Goal: Information Seeking & Learning: Learn about a topic

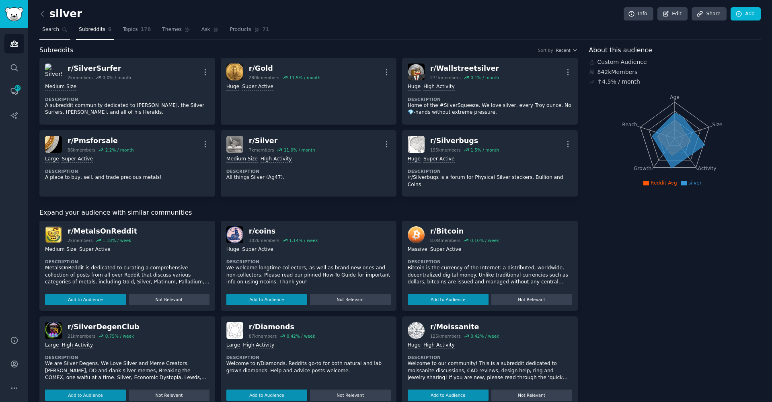
click at [54, 26] on span "Search" at bounding box center [50, 29] width 17 height 7
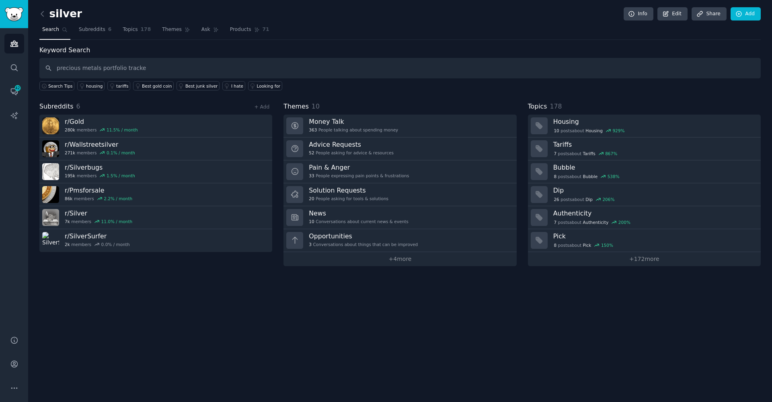
type input "precious metals portfolio tracke"
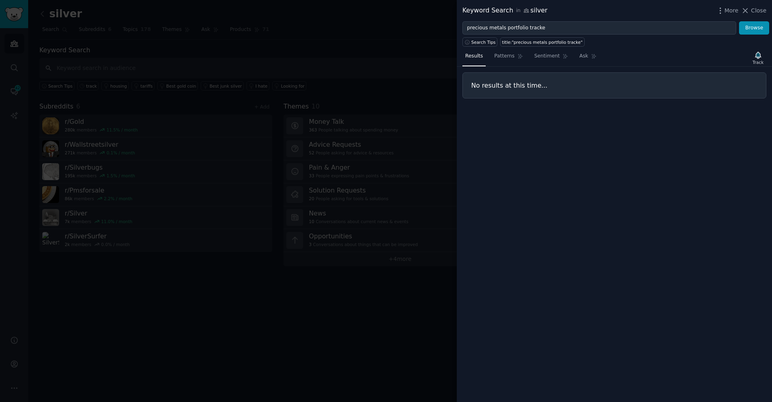
click at [297, 62] on div at bounding box center [386, 201] width 772 height 402
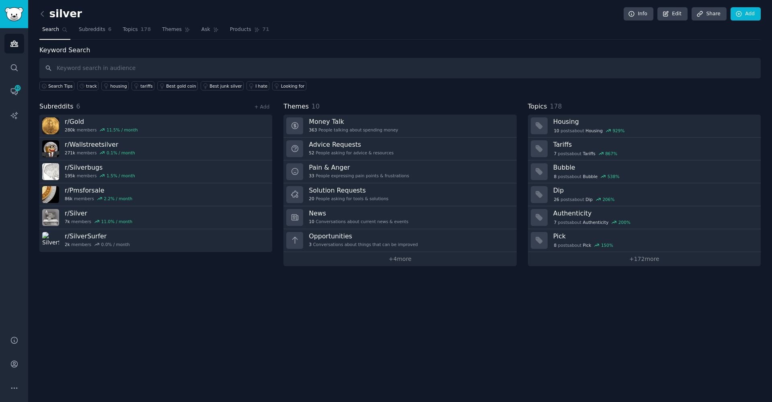
click at [26, 65] on div "Audiences Search Conversations 42 AI Reports" at bounding box center [14, 177] width 28 height 298
click at [23, 66] on link "Search" at bounding box center [14, 68] width 20 height 20
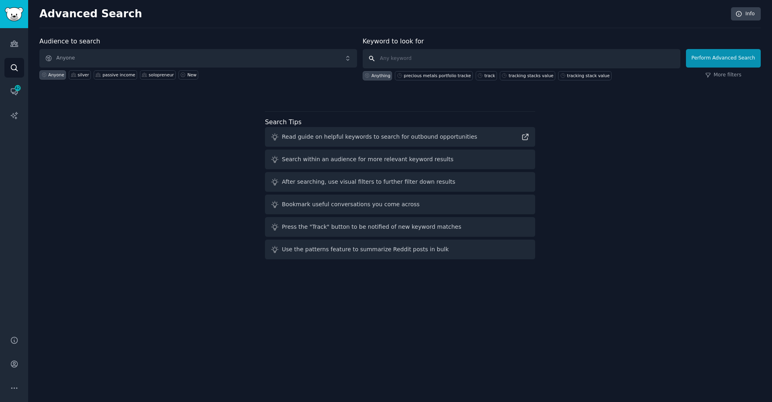
click at [494, 55] on input "text" at bounding box center [522, 58] width 318 height 19
paste input "precious metals portfolio tracke"
type input "precious metals portfolio track"
click at [725, 58] on button "Perform Advanced Search" at bounding box center [723, 58] width 75 height 19
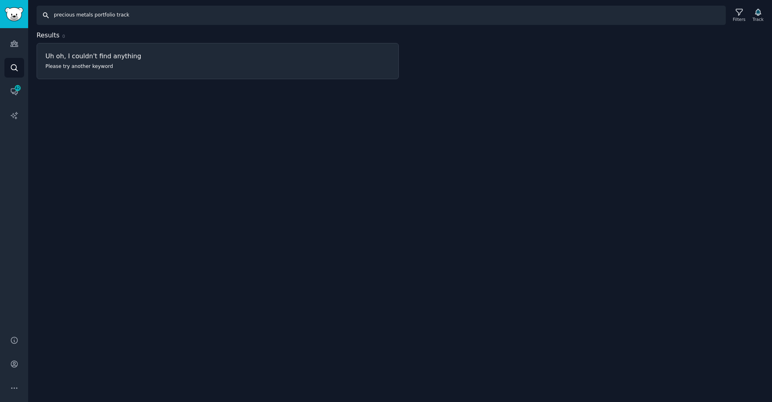
click at [103, 13] on input "precious metals portfolio track" at bounding box center [382, 15] width 690 height 19
click at [119, 15] on input "precious metals portfolio track" at bounding box center [382, 15] width 690 height 19
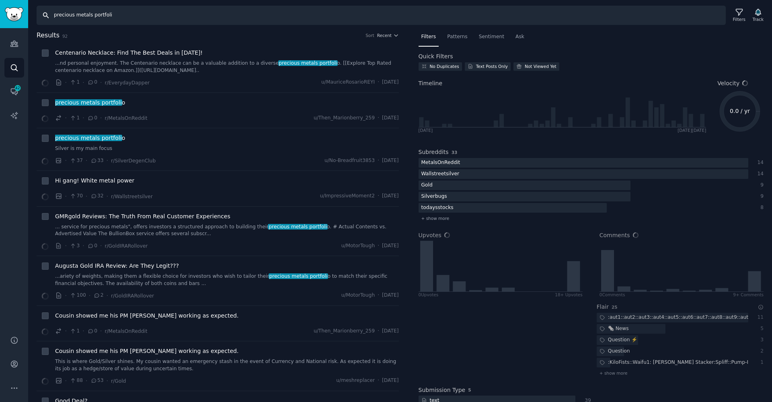
drag, startPoint x: 109, startPoint y: 14, endPoint x: 98, endPoint y: 15, distance: 10.9
click at [98, 15] on input "precious metals portfoli" at bounding box center [382, 15] width 690 height 19
click at [293, 78] on div "· 1 · 0 · r/EverydayDapper u/[PERSON_NAME] · [DATE]" at bounding box center [227, 82] width 344 height 8
click at [459, 41] on div "Patterns" at bounding box center [458, 39] width 26 height 16
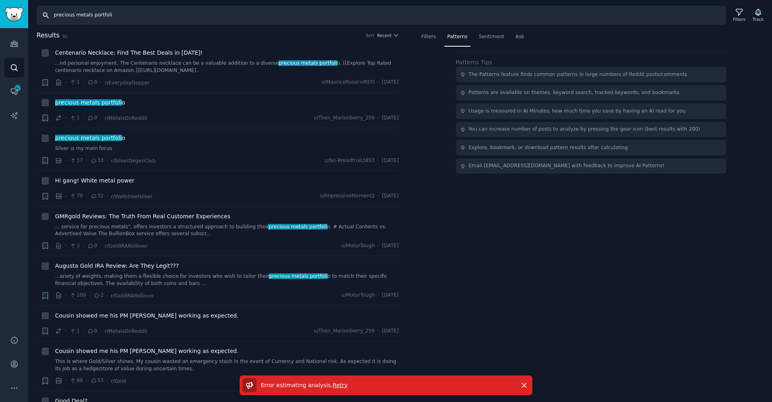
click at [121, 16] on input "precious metals portfoli" at bounding box center [382, 15] width 690 height 19
type input "precious metals portfolio"
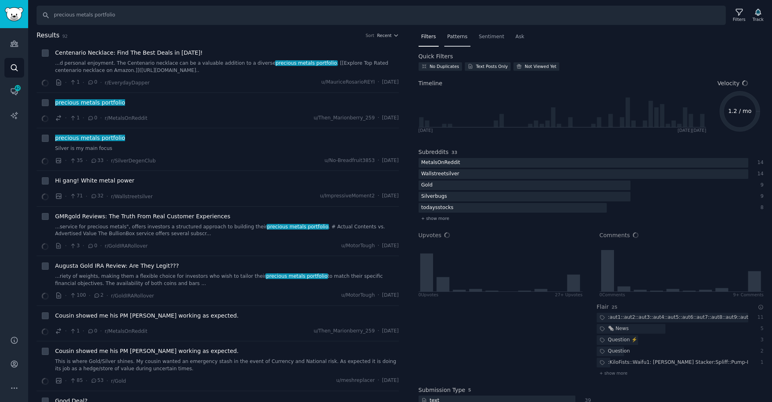
click at [465, 41] on div "Patterns" at bounding box center [458, 39] width 26 height 16
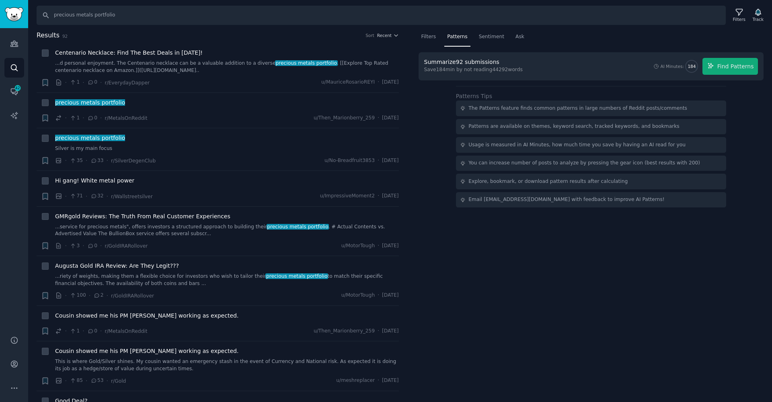
click at [736, 62] on span "Find Patterns" at bounding box center [736, 66] width 37 height 8
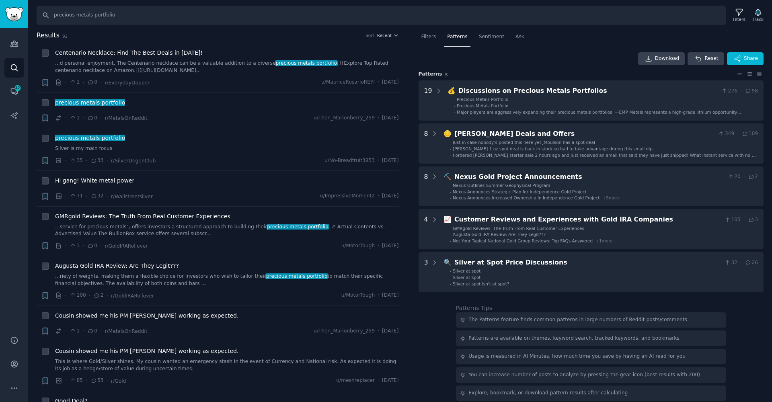
click at [565, 78] on div "Download Reset Share Pattern s 5 19 💰 Discussions on Precious Metals Portfolios…" at bounding box center [592, 172] width 346 height 240
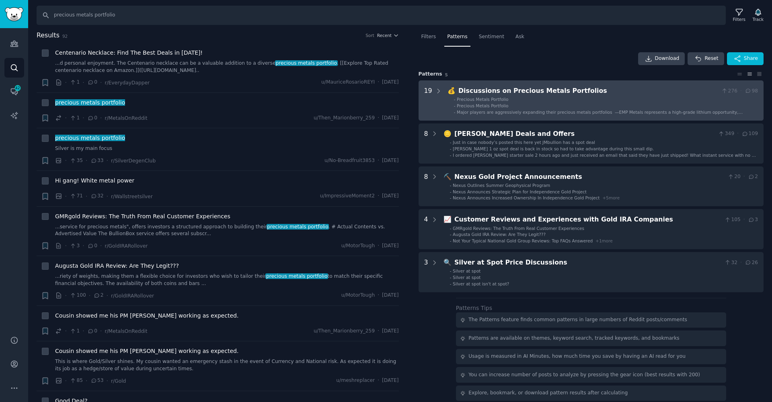
click at [570, 100] on li "- Precious Metals Portfolio" at bounding box center [606, 100] width 304 height 6
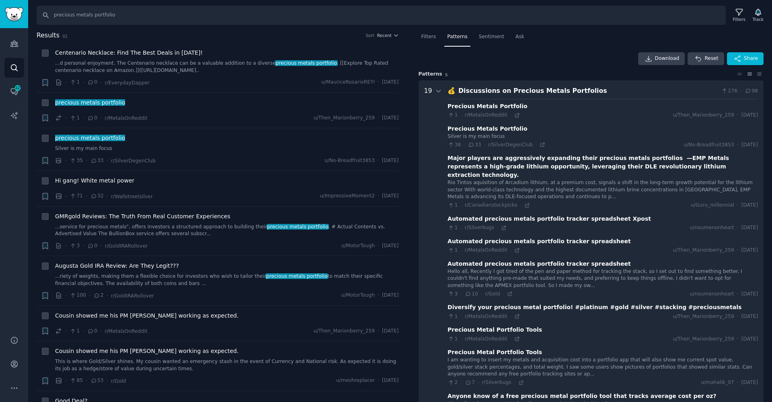
scroll to position [50, 0]
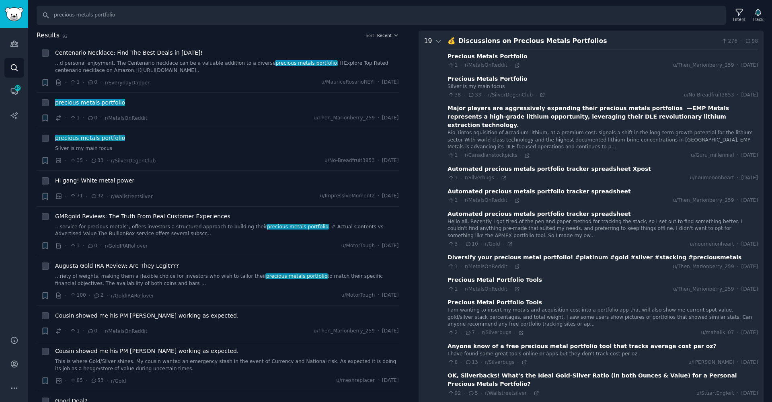
click at [487, 110] on div "Major players are aggressively expanding their precious metals portfolios —EMP …" at bounding box center [603, 116] width 311 height 25
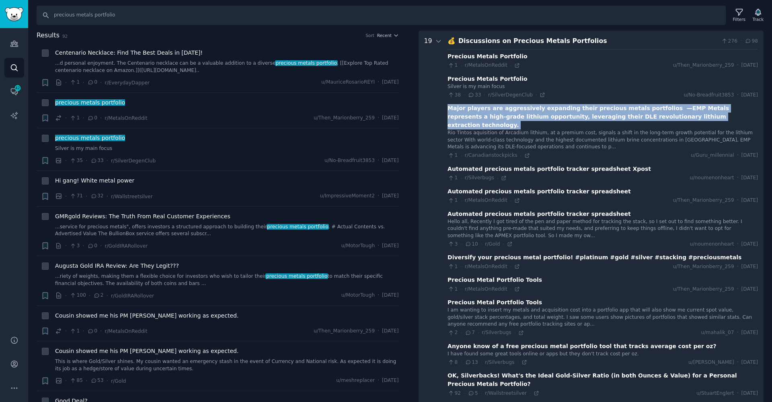
click at [487, 110] on div "Major players are aggressively expanding their precious metals portfolios —EMP …" at bounding box center [603, 116] width 311 height 25
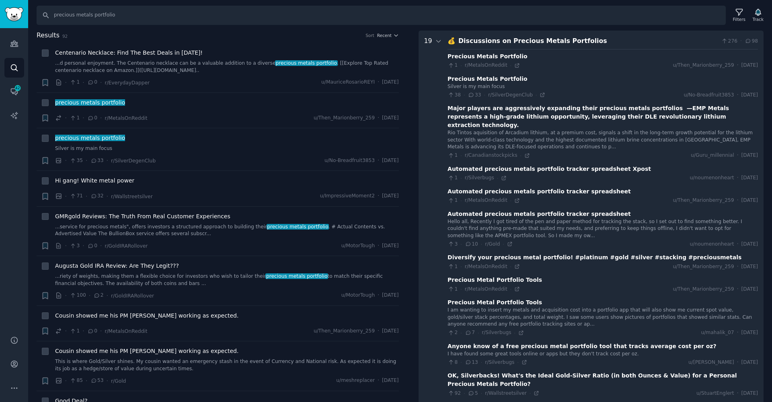
click at [418, 181] on div "Filters Patterns Sentiment Ask Download Reset Share Pattern s 5 19 💰 Discussion…" at bounding box center [591, 217] width 362 height 372
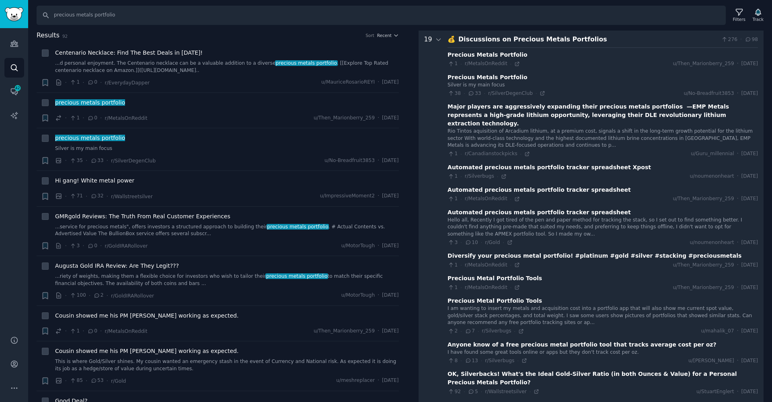
scroll to position [60, 0]
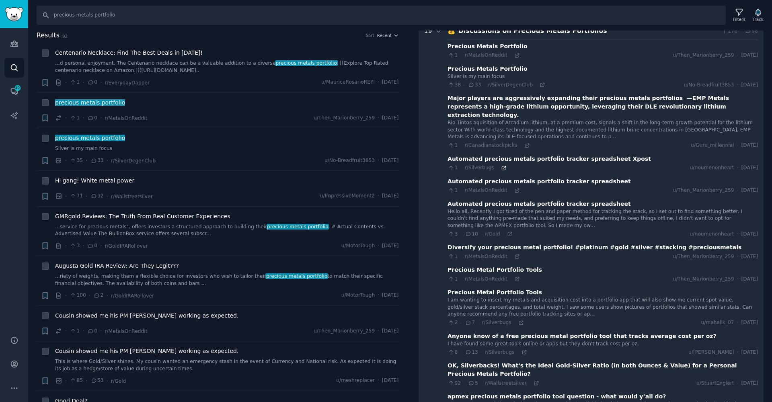
click at [502, 165] on icon at bounding box center [504, 168] width 6 height 6
